Goal: Transaction & Acquisition: Purchase product/service

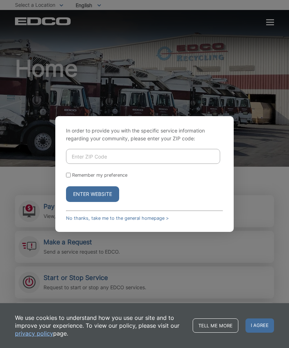
click at [94, 162] on input "Enter ZIP Code" at bounding box center [143, 156] width 154 height 15
click at [68, 177] on input "Remember my preference" at bounding box center [68, 175] width 5 height 5
checkbox input "true"
click at [93, 164] on input "Enter ZIP Code" at bounding box center [143, 156] width 154 height 15
type input "91941"
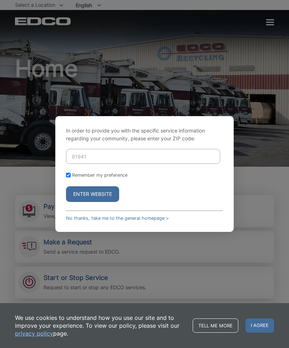
click at [94, 202] on button "Enter Website" at bounding box center [92, 194] width 53 height 16
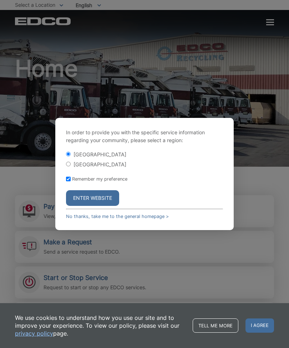
click at [94, 204] on button "Enter Website" at bounding box center [92, 198] width 53 height 16
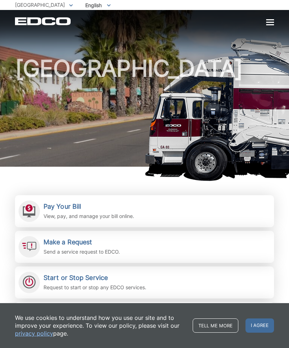
click at [98, 208] on h2 "Pay Your Bill" at bounding box center [88, 207] width 91 height 8
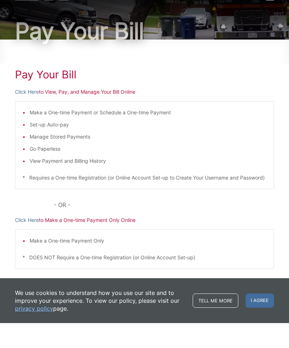
scroll to position [24, 0]
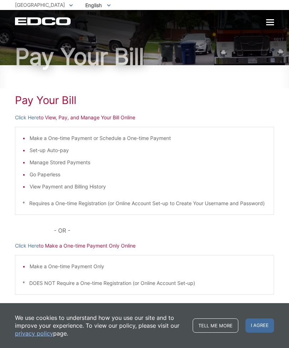
click at [90, 117] on p "Click Here to View, Pay, and Manage Your Bill Online" at bounding box center [144, 118] width 259 height 8
click at [77, 117] on p "Click Here to View, Pay, and Manage Your Bill Online" at bounding box center [144, 118] width 259 height 8
click at [94, 113] on div "Pay Your [PERSON_NAME] Here to View, Pay, and Manage Your Bill Online Make a On…" at bounding box center [144, 199] width 259 height 269
click at [65, 137] on li "Make a One-time Payment or Schedule a One-time Payment" at bounding box center [148, 138] width 237 height 8
click at [24, 120] on link "Click Here" at bounding box center [27, 118] width 24 height 8
